Goal: Obtain resource: Download file/media

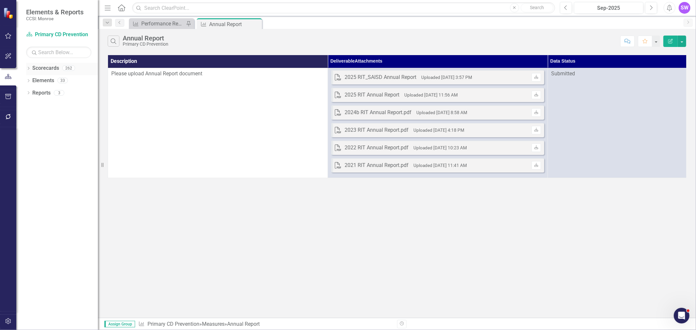
click at [30, 67] on icon "Dropdown" at bounding box center [28, 69] width 5 height 4
click at [32, 79] on icon "Dropdown" at bounding box center [31, 80] width 5 height 4
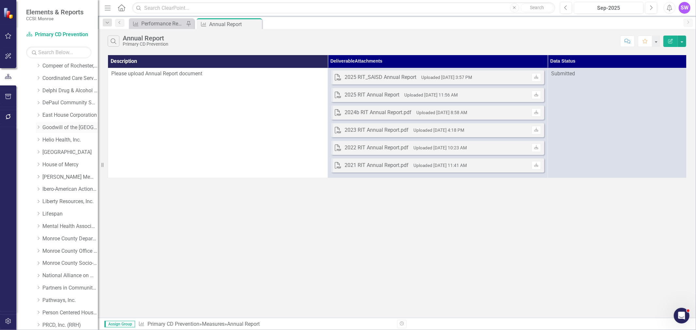
scroll to position [72, 0]
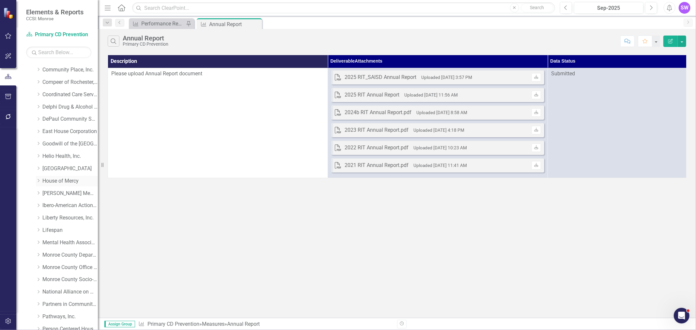
click at [37, 181] on icon "Dropdown" at bounding box center [38, 181] width 5 height 4
click at [49, 181] on link "House of Mercy" at bounding box center [69, 181] width 55 height 8
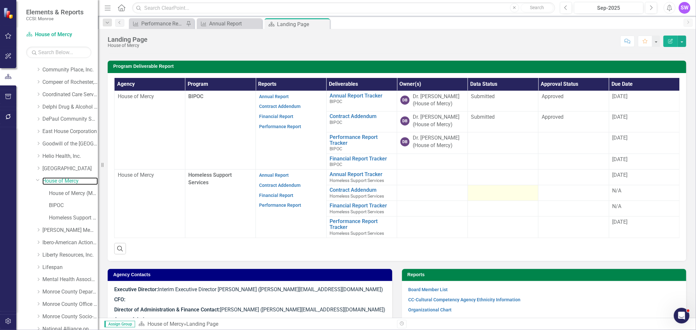
scroll to position [145, 0]
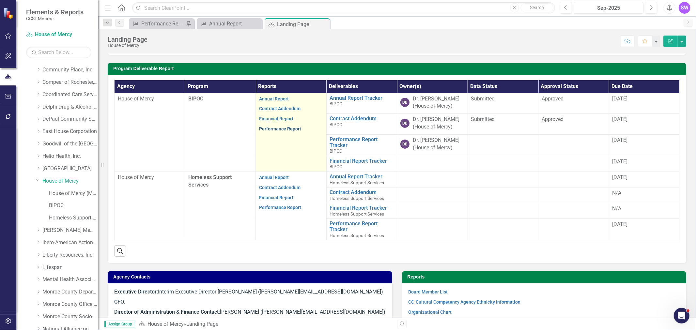
click at [275, 129] on link "Performance Report" at bounding box center [280, 128] width 42 height 5
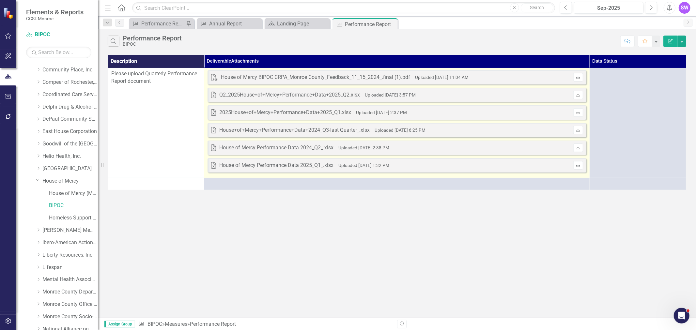
click at [463, 97] on link "Download" at bounding box center [577, 95] width 9 height 8
click at [463, 78] on icon at bounding box center [578, 77] width 4 height 4
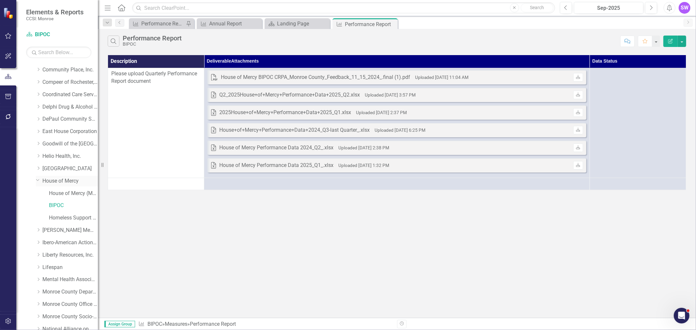
click at [60, 182] on link "House of Mercy" at bounding box center [69, 181] width 55 height 8
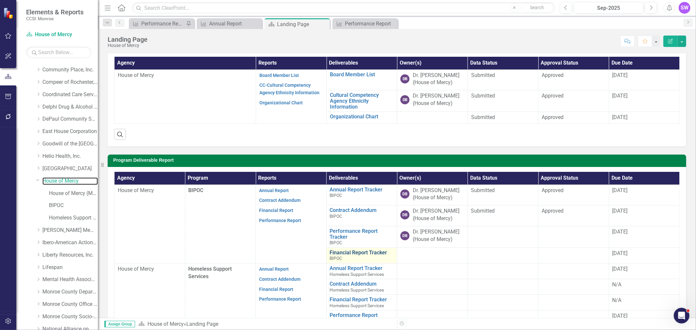
scroll to position [72, 0]
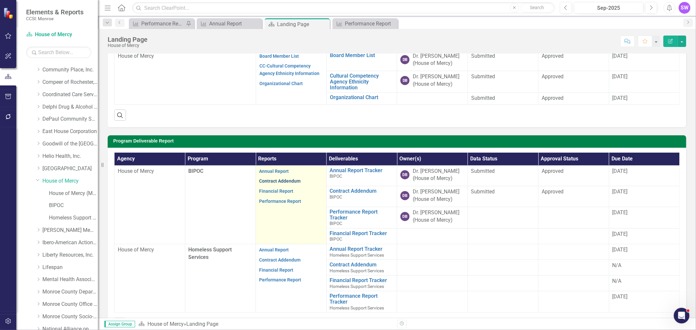
click at [281, 183] on link "Contract Addendum" at bounding box center [279, 180] width 41 height 5
